Goal: Information Seeking & Learning: Check status

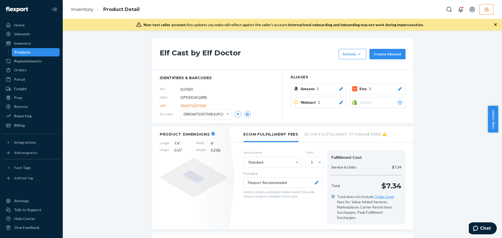
drag, startPoint x: 492, startPoint y: 8, endPoint x: 489, endPoint y: 14, distance: 7.2
click at [491, 8] on button "button" at bounding box center [486, 9] width 14 height 10
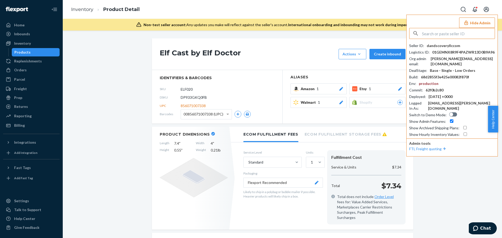
click at [430, 33] on input "text" at bounding box center [458, 33] width 73 height 10
type input "bpalamarchukhotmailcom"
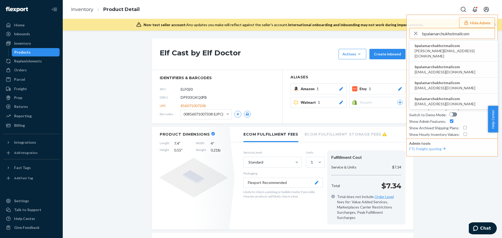
click at [442, 46] on span "bpalamarchukhotmailcom" at bounding box center [453, 45] width 78 height 5
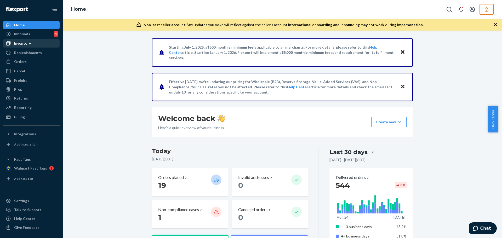
click at [27, 44] on div "Inventory" at bounding box center [22, 43] width 17 height 5
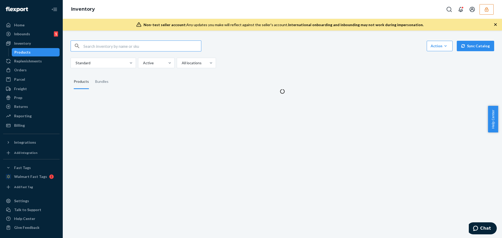
click at [136, 48] on input "text" at bounding box center [142, 46] width 118 height 10
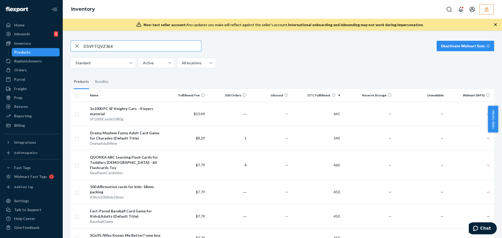
type input "D5VFTQVZ364"
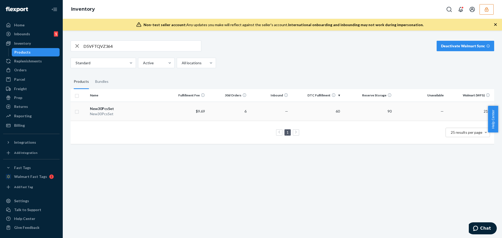
click at [166, 115] on td "$9.69" at bounding box center [187, 111] width 42 height 19
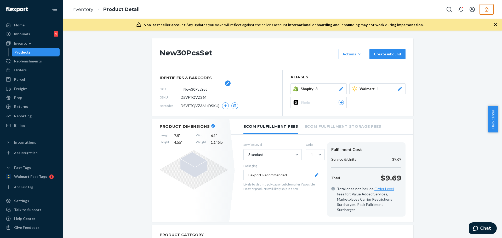
click at [194, 89] on input "New30PcsSet" at bounding box center [203, 89] width 41 height 10
drag, startPoint x: 87, startPoint y: 10, endPoint x: 45, endPoint y: 47, distance: 55.2
click at [87, 10] on link "Inventory" at bounding box center [82, 10] width 22 height 6
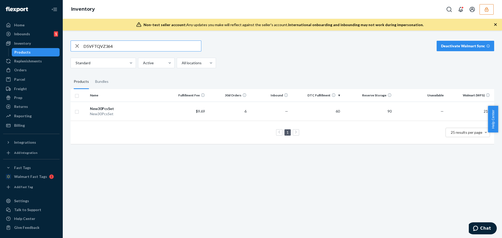
click at [94, 46] on input "D5VFTQVZ364" at bounding box center [142, 46] width 118 height 10
paste input "URDJUKTF"
type input "D5URDJUKTF4"
click at [140, 113] on div "6SetPegRack" at bounding box center [127, 113] width 74 height 5
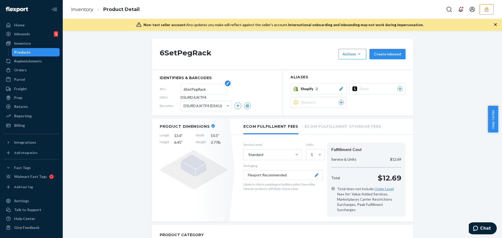
click at [191, 90] on input "6SetPegRack" at bounding box center [203, 89] width 41 height 10
click at [85, 10] on link "Inventory" at bounding box center [82, 10] width 22 height 6
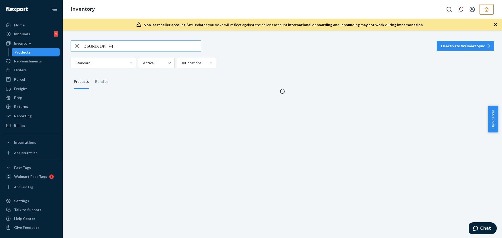
click at [97, 46] on input "D5URDJUKTF4" at bounding box center [142, 46] width 118 height 10
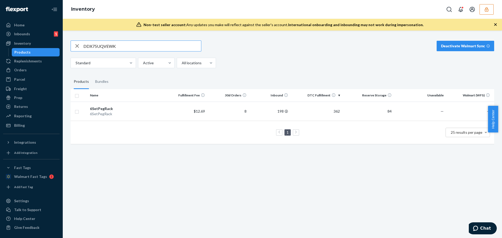
type input "DDX75UQVEWK"
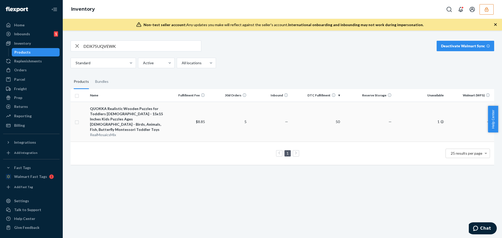
click at [160, 117] on div "QUOKKA Realistic Wooden Puzzles for Toddlers 1-3 Year Old - 15x15 Inches Kids P…" at bounding box center [127, 119] width 74 height 26
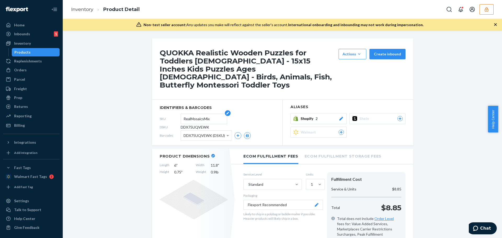
click at [202, 114] on input "RealMosaicsMix" at bounding box center [203, 119] width 41 height 10
click at [80, 10] on link "Inventory" at bounding box center [82, 10] width 22 height 6
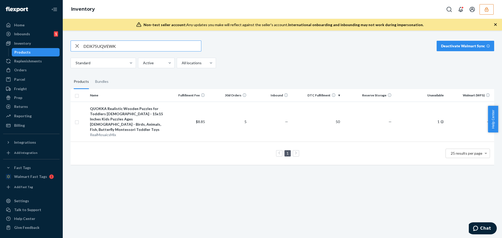
click at [100, 44] on input "DDX75UQVEWK" at bounding box center [142, 46] width 118 height 10
paste input "7R6U48MYV"
type input "DD7R6U48MYV"
click at [142, 122] on div "QUOKKA Realistic Wooden Puzzles for Toddlers 1-3 Year Old - 15x15 Inches Kids P…" at bounding box center [127, 119] width 74 height 26
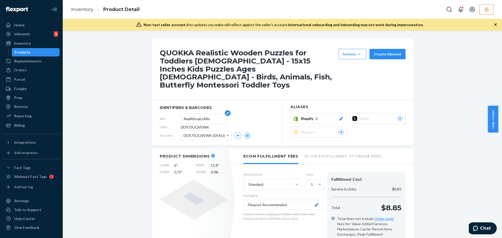
click at [189, 114] on input "RealMosaicsMix" at bounding box center [203, 119] width 41 height 10
click at [85, 11] on link "Inventory" at bounding box center [82, 10] width 22 height 6
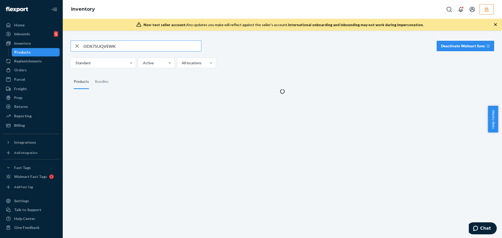
click at [111, 47] on input "DDX75UQVEWK" at bounding box center [142, 46] width 118 height 10
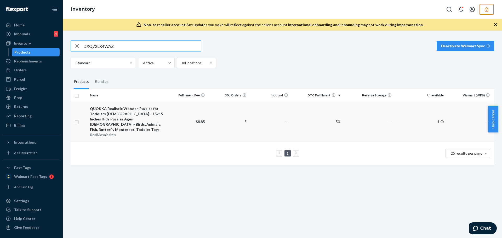
type input "DXQ72LX4WAZ"
click at [157, 132] on div "RealMosaicsMix" at bounding box center [127, 134] width 74 height 5
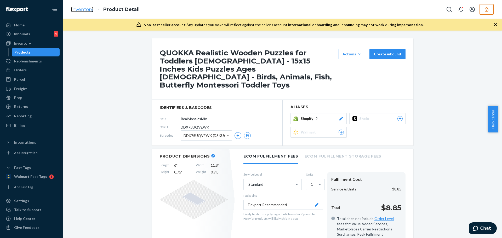
click at [81, 10] on link "Inventory" at bounding box center [82, 10] width 22 height 6
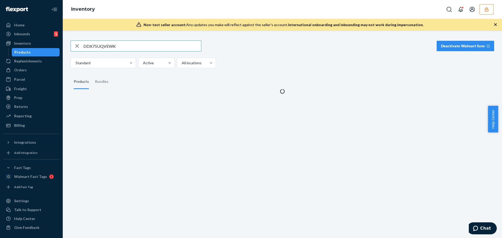
click at [104, 47] on input "DDX75UQVEWK" at bounding box center [142, 46] width 118 height 10
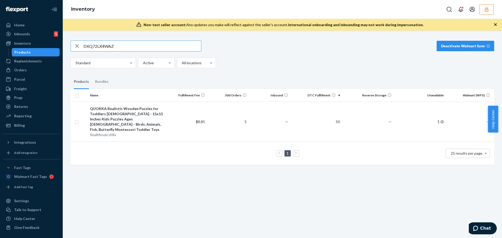
type input "DXQ72LX4WAZ"
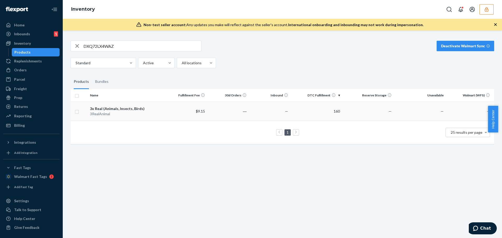
click at [151, 114] on div "3RealAnimal" at bounding box center [127, 113] width 74 height 5
